Goal: Transaction & Acquisition: Purchase product/service

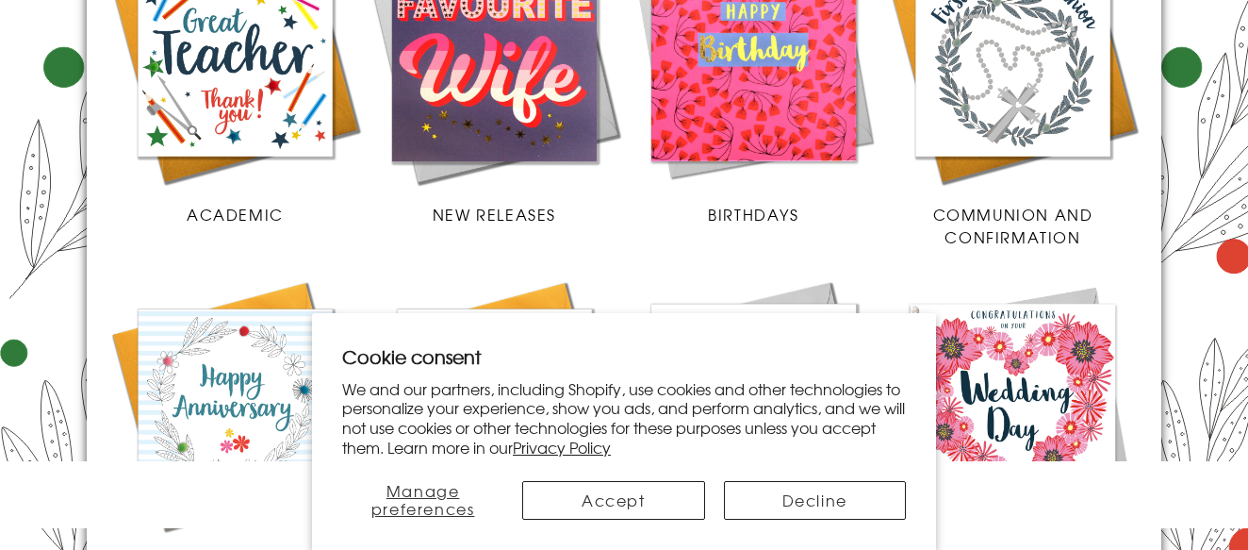
scroll to position [1082, 0]
